Goal: Information Seeking & Learning: Learn about a topic

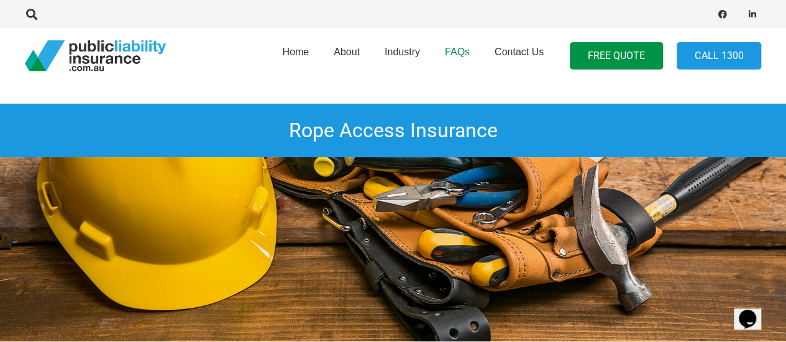
click at [464, 50] on span "FAQs" at bounding box center [457, 52] width 25 height 11
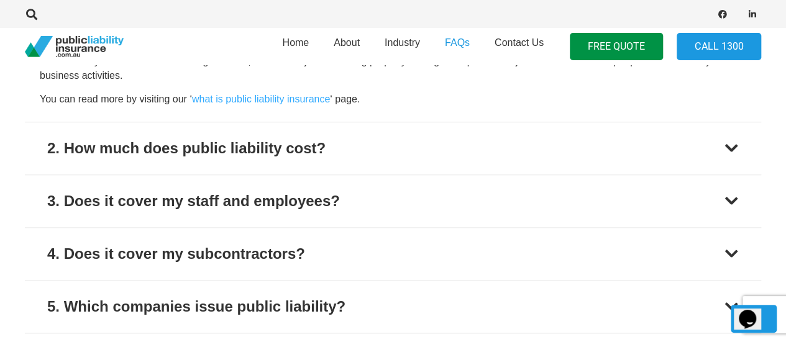
scroll to position [587, 0]
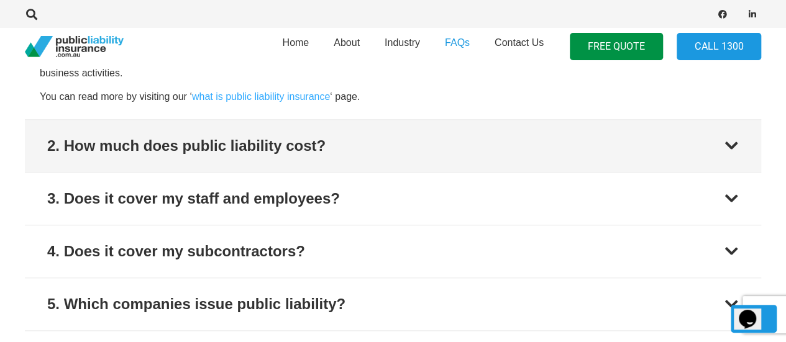
click at [732, 146] on div at bounding box center [731, 146] width 15 height 15
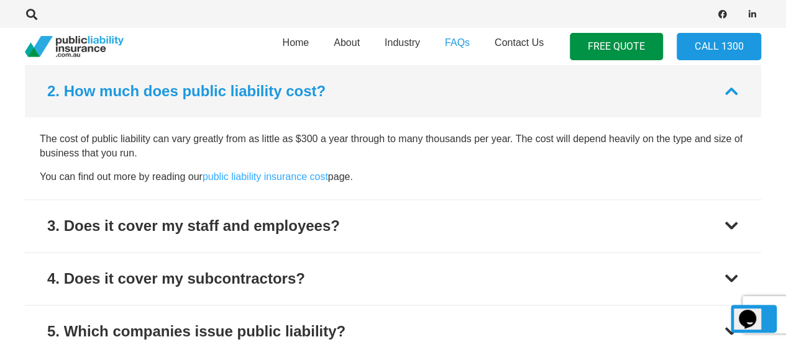
scroll to position [559, 0]
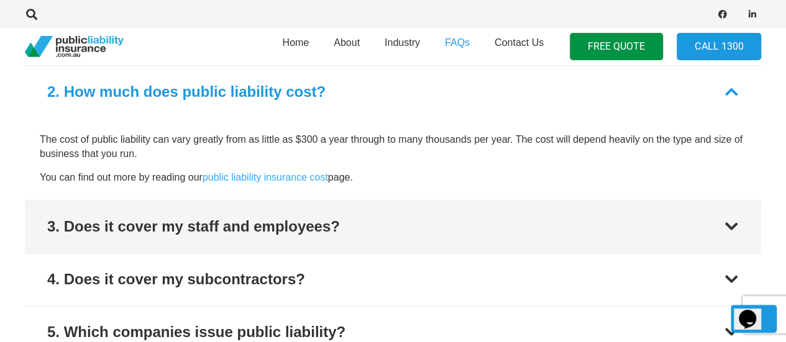
click at [730, 224] on div at bounding box center [731, 226] width 15 height 15
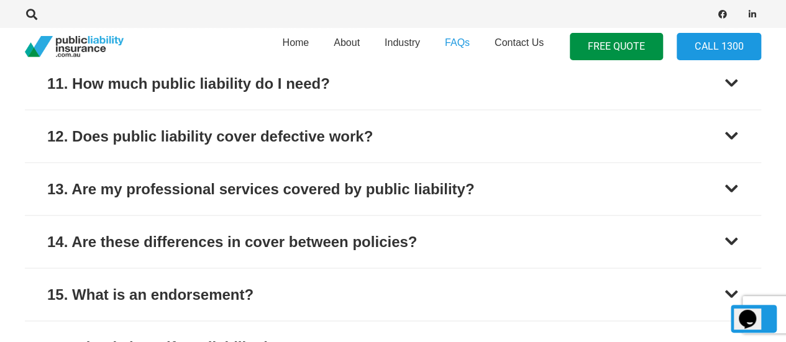
scroll to position [1122, 0]
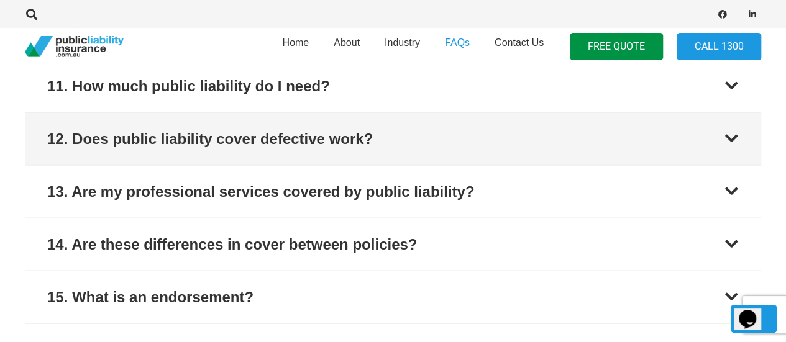
click at [725, 144] on button "12. Does public liability cover defective work?" at bounding box center [393, 138] width 736 height 52
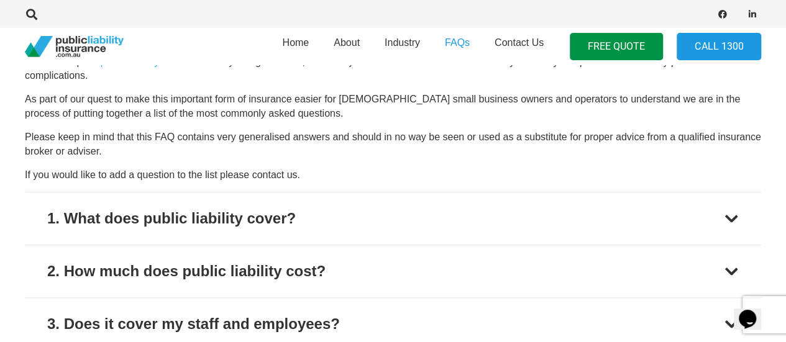
scroll to position [0, 0]
